Goal: Task Accomplishment & Management: Use online tool/utility

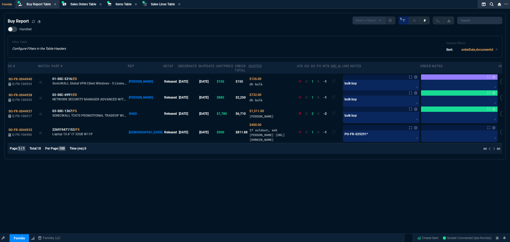
select select "9: OCAM"
click at [85, 5] on span "Sales Orders Table" at bounding box center [83, 4] width 26 height 4
click at [420, 238] on link "Create Item" at bounding box center [427, 238] width 25 height 8
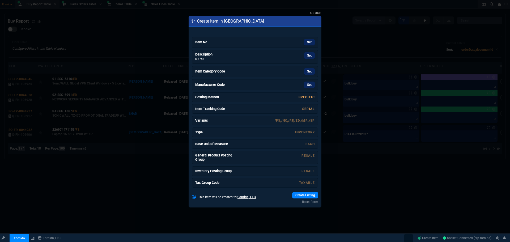
click at [279, 44] on div "Set" at bounding box center [275, 42] width 80 height 6
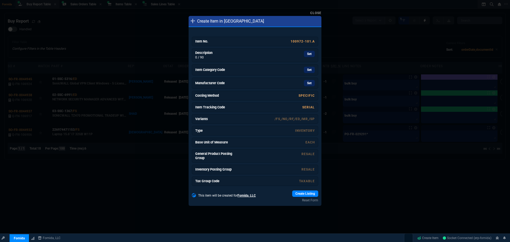
drag, startPoint x: 277, startPoint y: 58, endPoint x: 275, endPoint y: 32, distance: 26.3
click at [277, 58] on div "Set" at bounding box center [275, 55] width 80 height 9
click at [308, 71] on link "Set" at bounding box center [309, 70] width 11 height 6
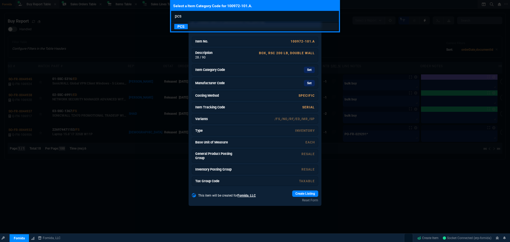
type input "pcs"
click at [186, 28] on p "PCS" at bounding box center [181, 26] width 14 height 5
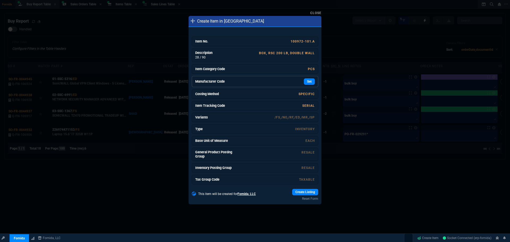
click at [284, 82] on div "Set" at bounding box center [275, 81] width 80 height 6
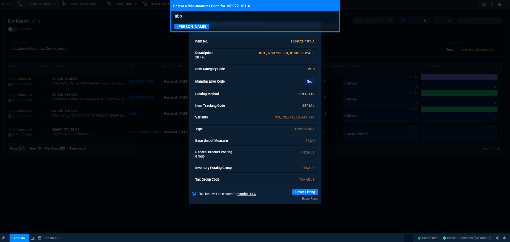
type input "abb"
click at [184, 25] on p "[PERSON_NAME]" at bounding box center [191, 26] width 35 height 5
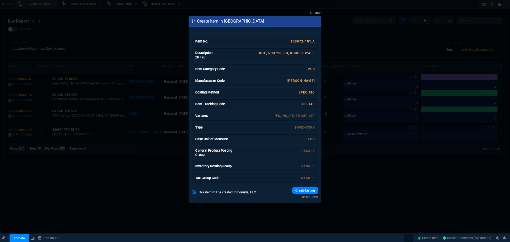
click at [305, 93] on link "Specific" at bounding box center [306, 93] width 16 height 4
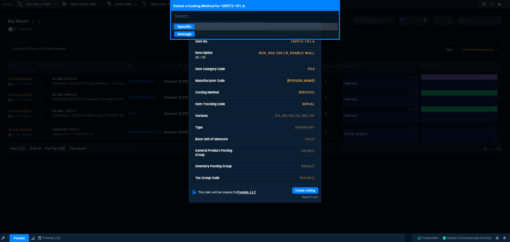
click at [188, 36] on p "Average" at bounding box center [184, 33] width 20 height 5
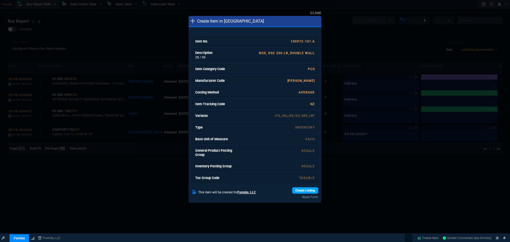
click at [305, 189] on link "Create Listing" at bounding box center [305, 190] width 26 height 6
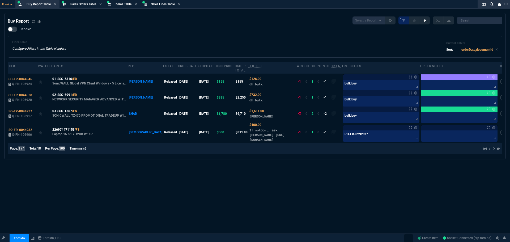
click at [368, 186] on div "Buy Report Select a Report Not Purchased 1 Handled Filter Table Configure Filte…" at bounding box center [255, 140] width 510 height 255
drag, startPoint x: 335, startPoint y: 188, endPoint x: 427, endPoint y: 219, distance: 97.3
click at [336, 188] on div "Buy Report Select a Report Not Purchased 1 Handled Filter Table Configure Filte…" at bounding box center [255, 140] width 510 height 255
click at [425, 236] on link "Create Item" at bounding box center [427, 238] width 25 height 8
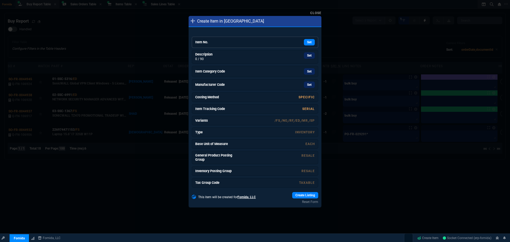
click at [245, 44] on div "Set" at bounding box center [275, 42] width 80 height 6
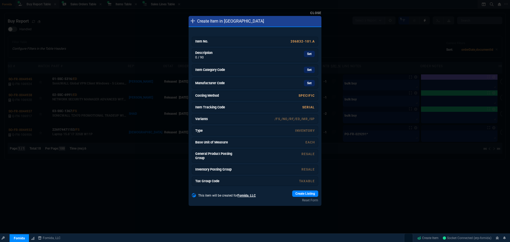
drag, startPoint x: 310, startPoint y: 57, endPoint x: 277, endPoint y: 31, distance: 42.0
click at [310, 57] on link "Set" at bounding box center [309, 54] width 11 height 6
click at [284, 73] on div "Set" at bounding box center [275, 70] width 80 height 6
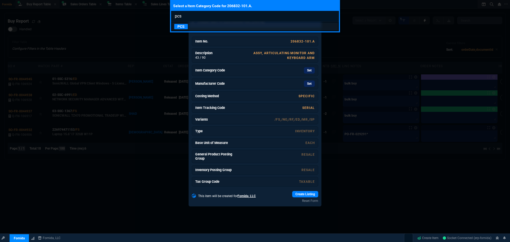
type input "pcs"
click at [183, 27] on p "PCS" at bounding box center [181, 26] width 14 height 5
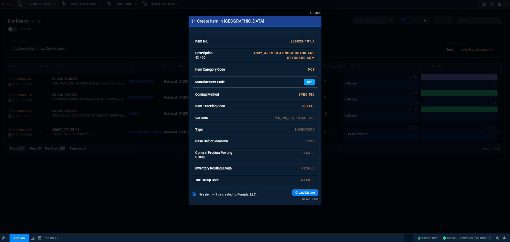
click at [307, 82] on link "Set" at bounding box center [309, 82] width 11 height 6
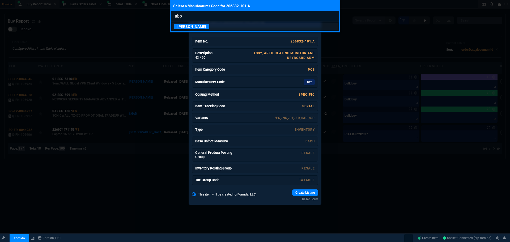
type input "abb"
click at [181, 26] on p "[PERSON_NAME]" at bounding box center [191, 26] width 35 height 5
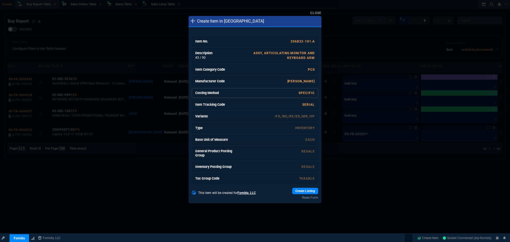
click at [303, 91] on link "Specific" at bounding box center [306, 93] width 16 height 4
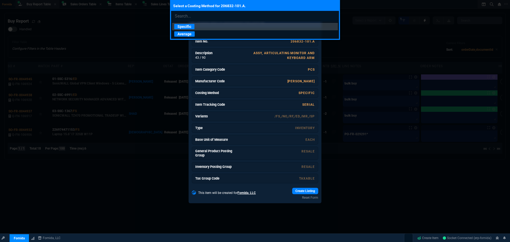
drag, startPoint x: 186, startPoint y: 33, endPoint x: 265, endPoint y: 87, distance: 95.3
click at [186, 33] on p "Average" at bounding box center [184, 33] width 20 height 5
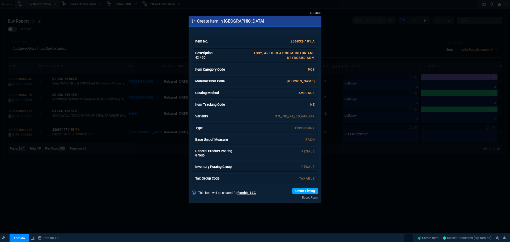
click at [305, 190] on link "Create Listing" at bounding box center [305, 191] width 26 height 6
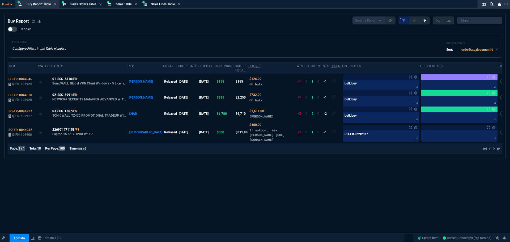
click at [44, 191] on div "Buy Report Select a Report Not Purchased 1 Handled Filter Table Configure Filte…" at bounding box center [255, 140] width 510 height 255
click at [152, 23] on div "Buy Report Select a Report Not Purchased 1" at bounding box center [255, 20] width 494 height 8
